Goal: Information Seeking & Learning: Learn about a topic

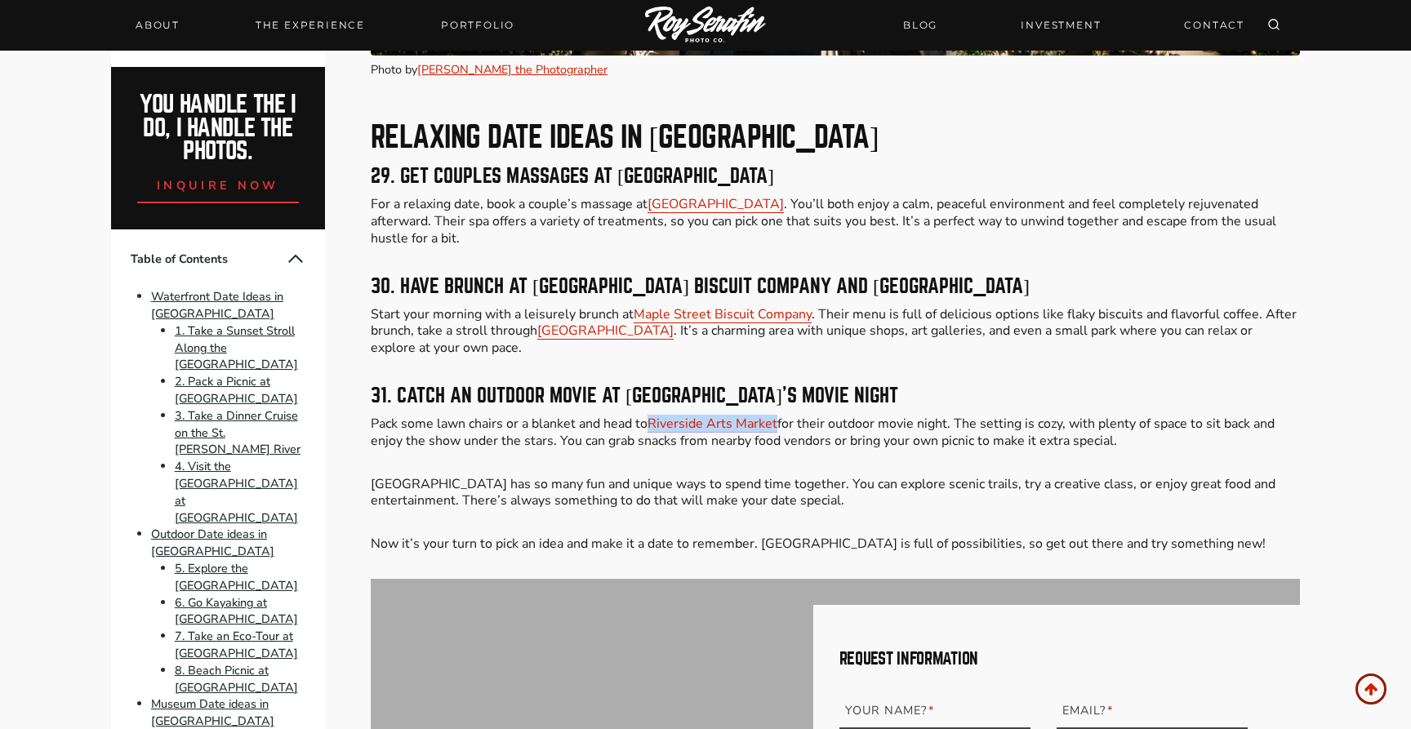
scroll to position [9611, 0]
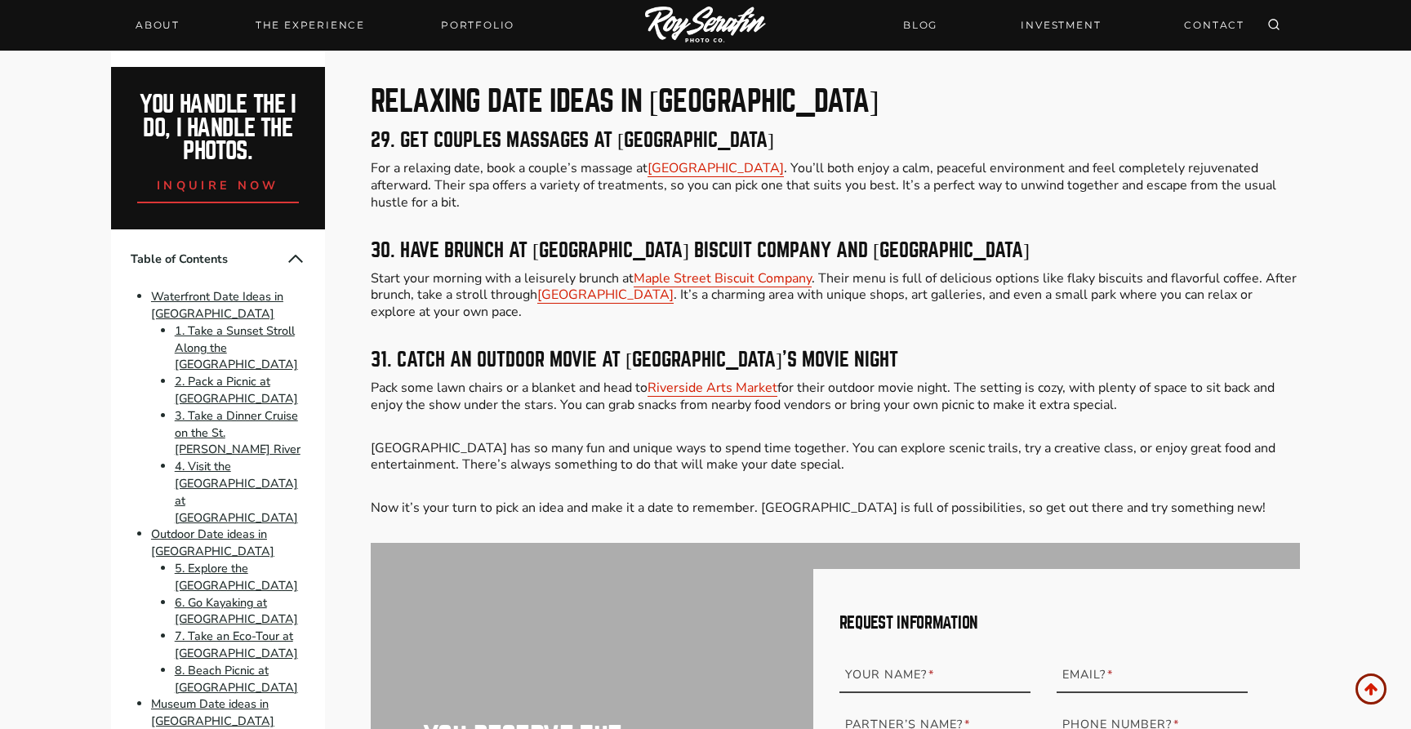
scroll to position [9661, 0]
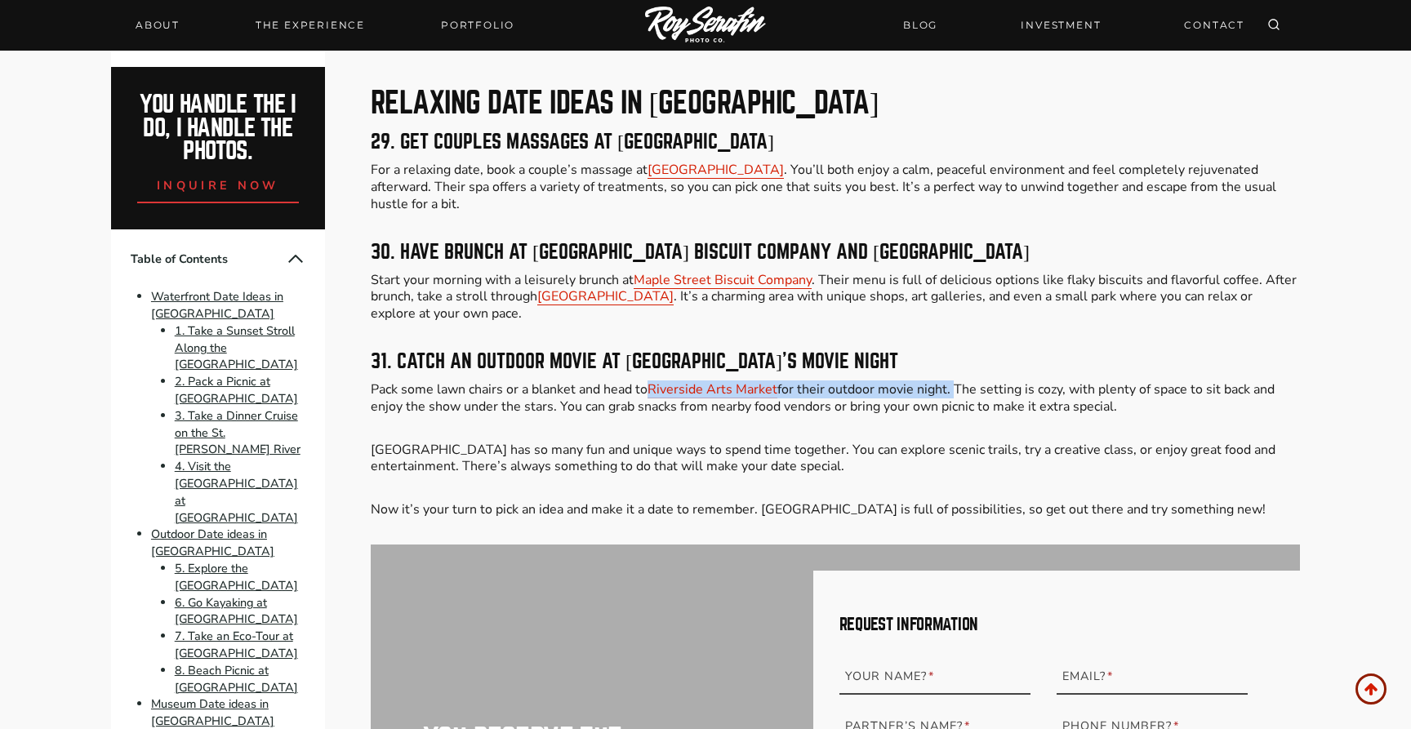
drag, startPoint x: 650, startPoint y: 376, endPoint x: 952, endPoint y: 380, distance: 302.2
click at [952, 381] on p "Pack some lawn chairs or a blanket and head to [GEOGRAPHIC_DATA] for their outd…" at bounding box center [835, 398] width 929 height 34
copy p "Riverside Arts Market for their outdoor movie night."
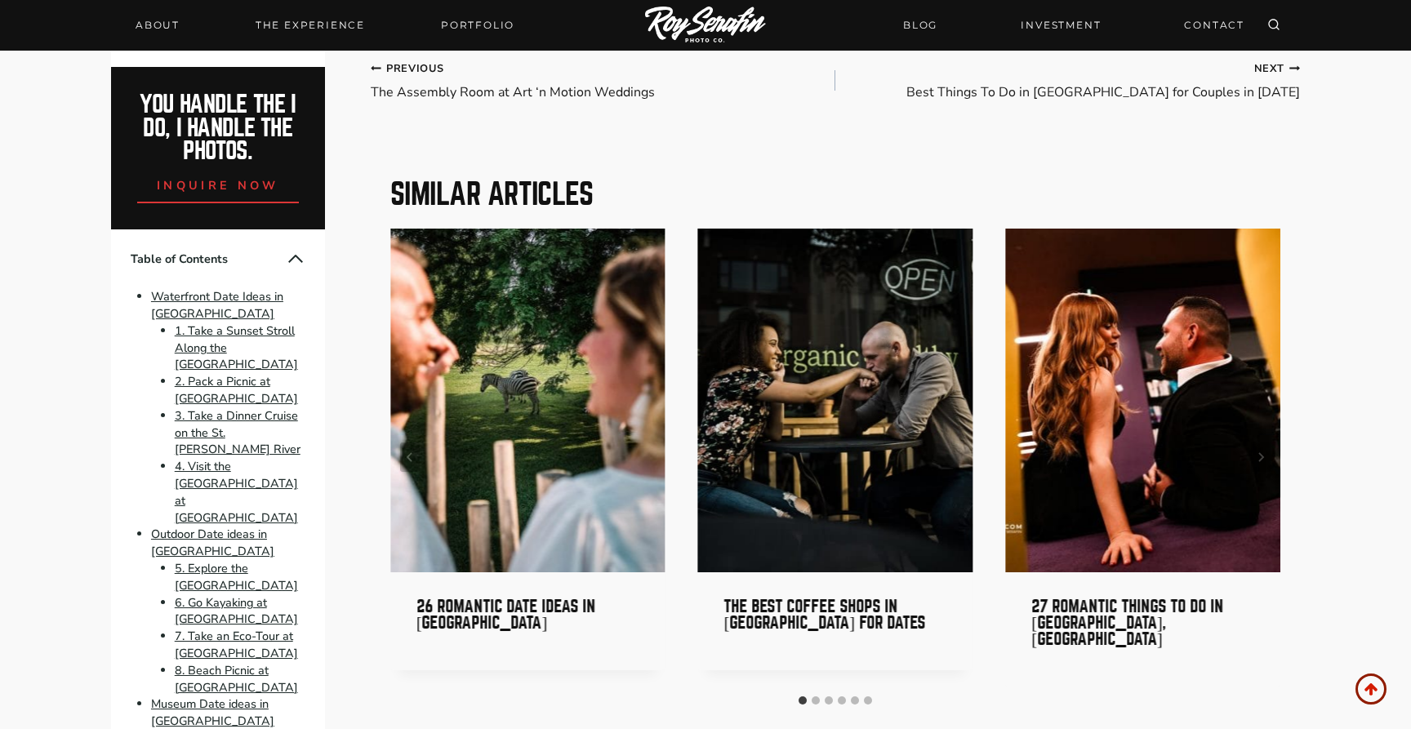
scroll to position [11146, 0]
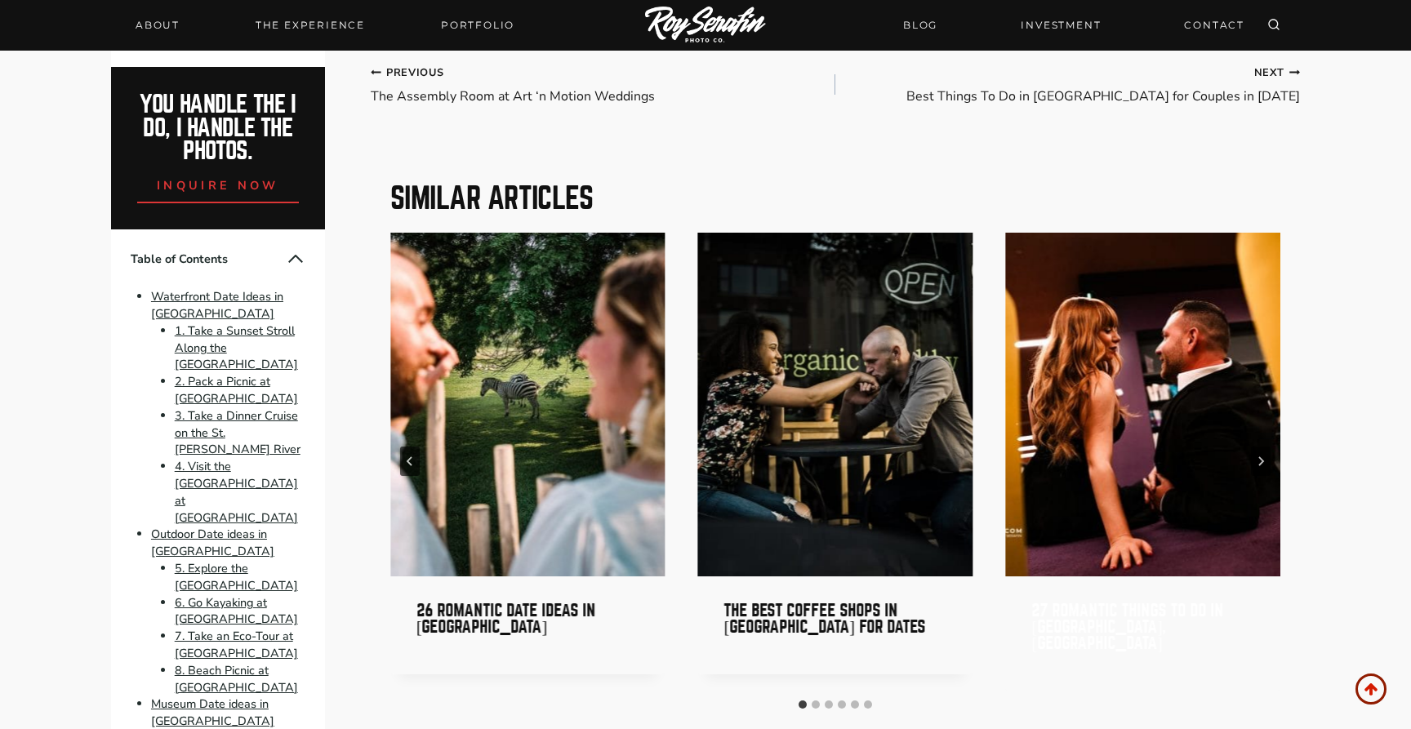
click at [1103, 605] on link "27 Romantic Things to Do in [GEOGRAPHIC_DATA], [GEOGRAPHIC_DATA]" at bounding box center [1127, 627] width 192 height 50
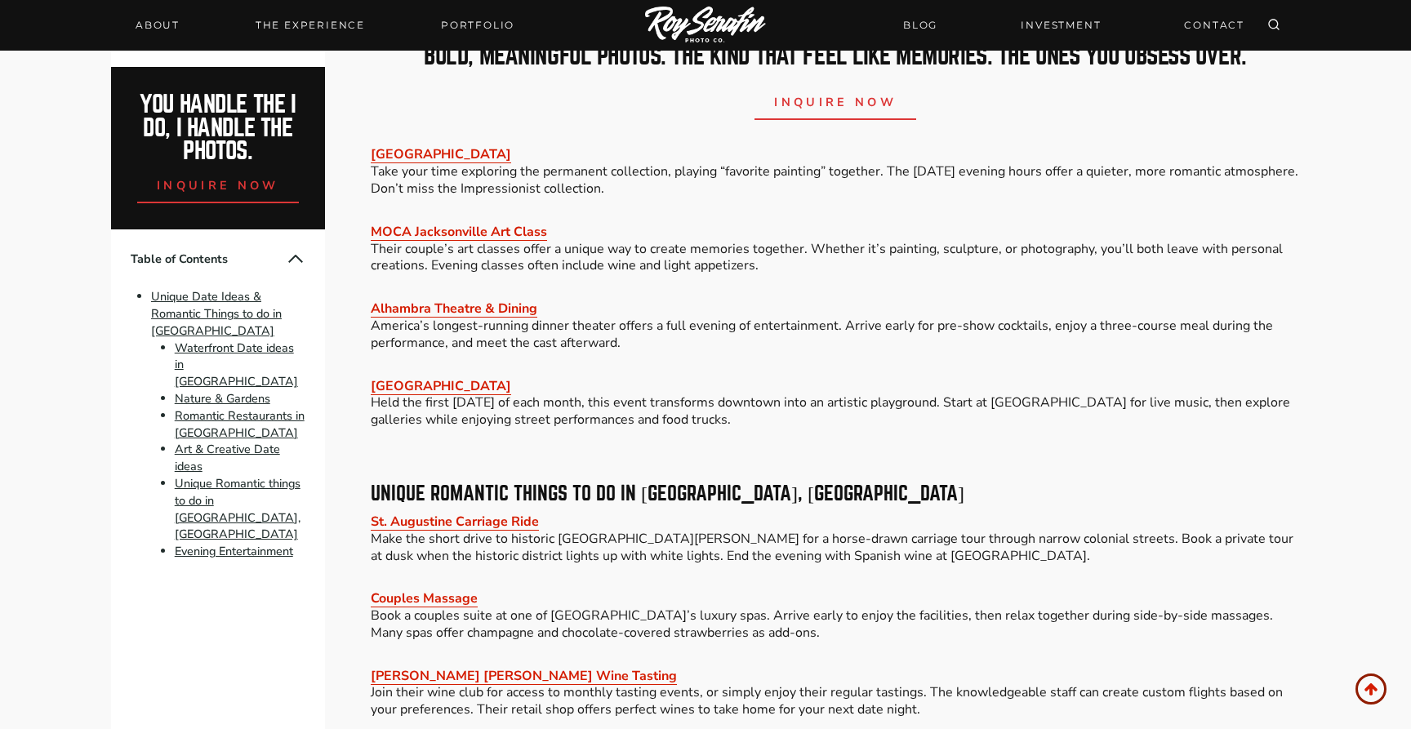
scroll to position [3008, 0]
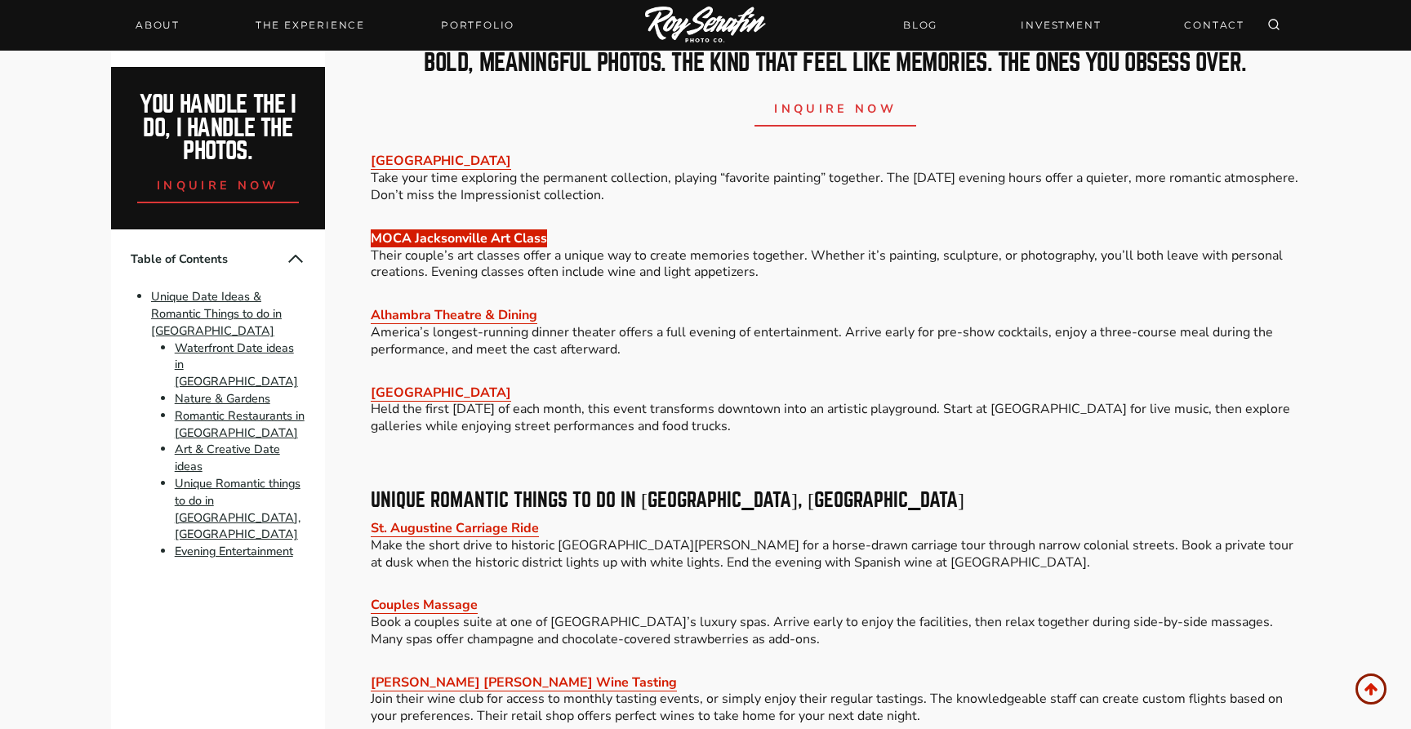
click at [526, 229] on link "MOCA Jacksonville Art Class" at bounding box center [459, 238] width 176 height 18
click at [503, 229] on link "MOCA Jacksonville Art Class" at bounding box center [459, 238] width 176 height 18
copy link "MOCA Jacksonville Art Class"
